Goal: Navigation & Orientation: Find specific page/section

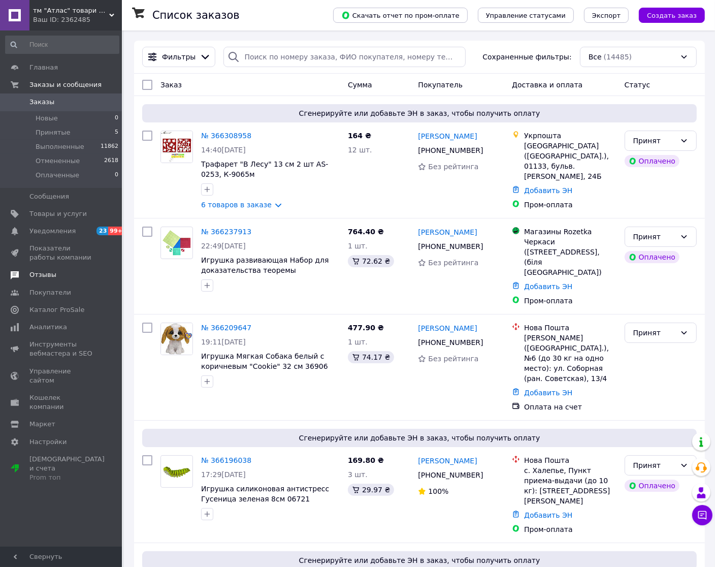
click at [26, 275] on span at bounding box center [14, 274] width 29 height 9
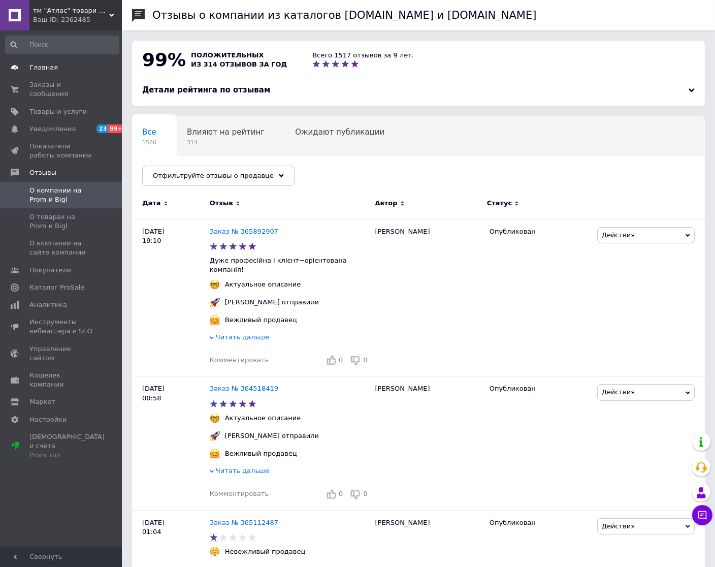
click at [37, 61] on link "Главная" at bounding box center [62, 67] width 124 height 17
